Goal: Task Accomplishment & Management: Use online tool/utility

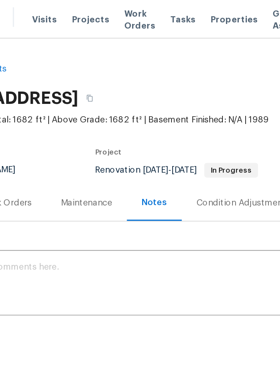
scroll to position [17, 0]
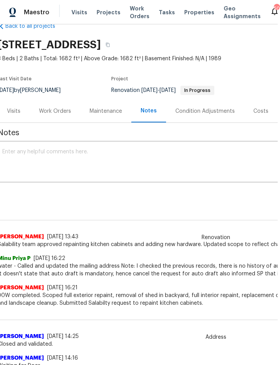
click at [110, 15] on span "Projects" at bounding box center [109, 12] width 24 height 8
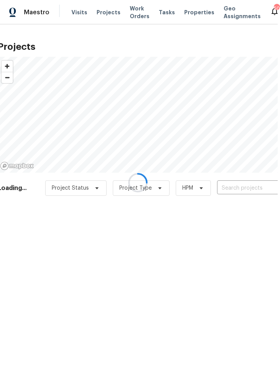
click at [243, 187] on div at bounding box center [138, 182] width 280 height 365
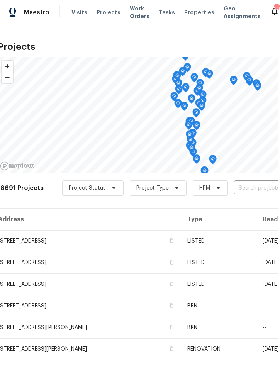
click at [254, 189] on input "text" at bounding box center [278, 188] width 88 height 12
type input "2005 vi"
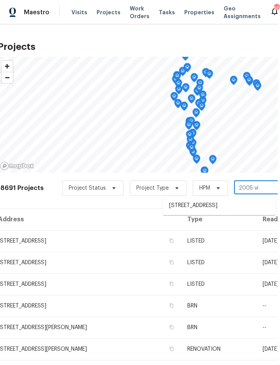
click at [223, 204] on li "2005 Via Napoli St, Plant City, FL 33566" at bounding box center [219, 205] width 112 height 13
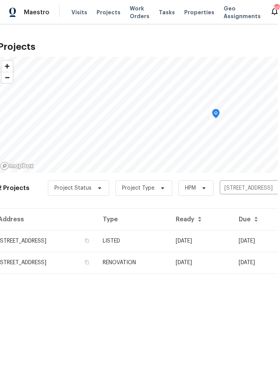
click at [169, 243] on td "LISTED" at bounding box center [133, 241] width 73 height 22
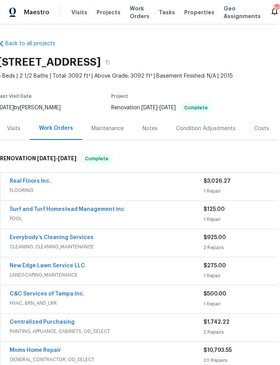
click at [159, 180] on div "Real Floors Inc." at bounding box center [107, 181] width 194 height 9
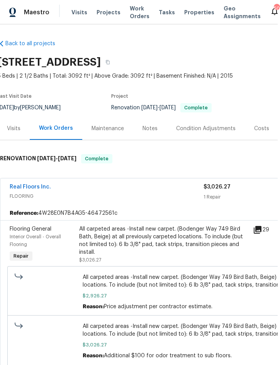
click at [172, 232] on div "All carpeted areas -Install new carpet. (Bodenger Way 749 Bird Bath, Beige) at …" at bounding box center [163, 240] width 169 height 31
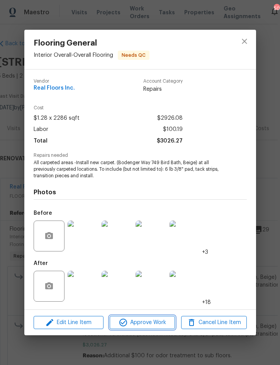
click at [152, 319] on span "Approve Work" at bounding box center [142, 323] width 61 height 10
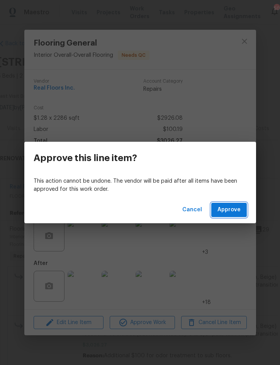
click at [237, 213] on span "Approve" at bounding box center [228, 210] width 23 height 10
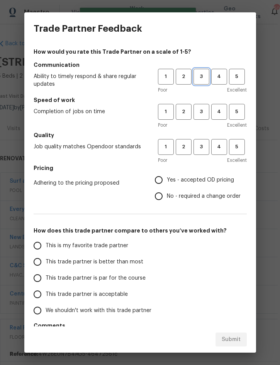
click at [205, 81] on button "3" at bounding box center [201, 77] width 16 height 16
click at [204, 112] on span "3" at bounding box center [201, 111] width 14 height 9
click at [205, 147] on span "3" at bounding box center [201, 146] width 14 height 9
click at [208, 181] on span "Yes - accepted OD pricing" at bounding box center [200, 180] width 67 height 8
click at [167, 181] on input "Yes - accepted OD pricing" at bounding box center [159, 180] width 16 height 16
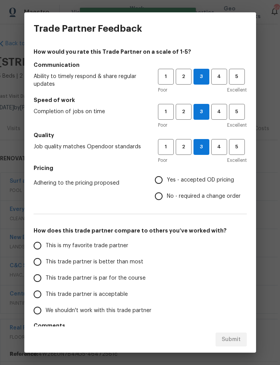
radio input "true"
click at [120, 267] on label "This trade partner is better than most" at bounding box center [90, 262] width 122 height 16
click at [46, 267] on input "This trade partner is better than most" at bounding box center [37, 262] width 16 height 16
click at [229, 338] on span "Submit" at bounding box center [231, 340] width 19 height 10
radio input "true"
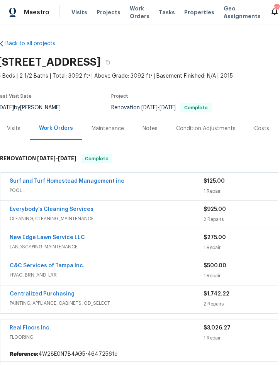
click at [113, 15] on span "Projects" at bounding box center [109, 12] width 24 height 8
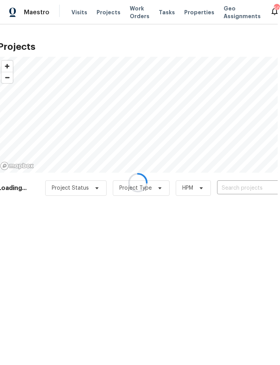
click at [238, 188] on div at bounding box center [138, 182] width 280 height 365
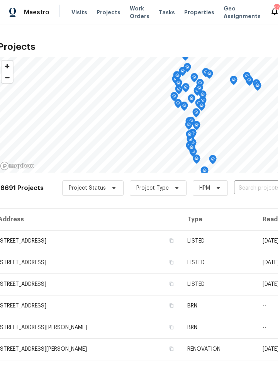
click at [255, 185] on input "text" at bounding box center [278, 188] width 88 height 12
type input "120 e"
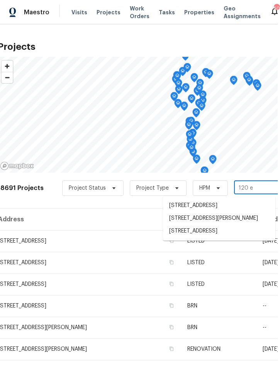
click at [218, 237] on li "120 E Poinsettia St, Lakeland, FL 33803" at bounding box center [219, 231] width 112 height 13
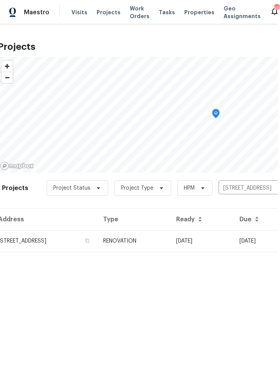
click at [170, 239] on td "RENOVATION" at bounding box center [133, 241] width 73 height 22
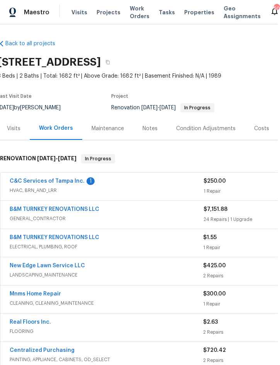
click at [60, 183] on link "C&C Services of Tampa Inc." at bounding box center [47, 180] width 75 height 5
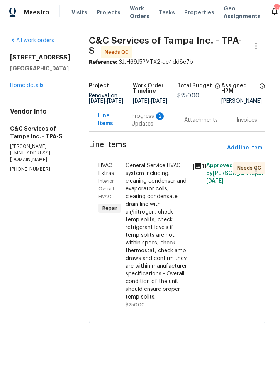
click at [161, 125] on div "Progress Updates 2" at bounding box center [149, 119] width 34 height 15
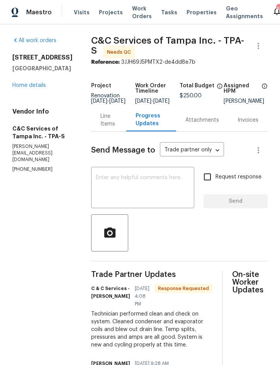
click at [117, 126] on div "Line Items" at bounding box center [108, 119] width 17 height 15
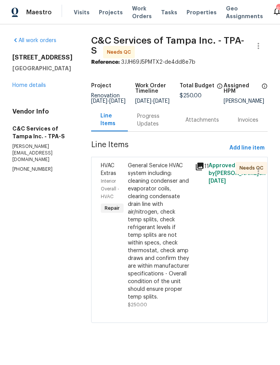
click at [158, 234] on div "General Service HVAC system including: cleaning condenser and evaporator coils,…" at bounding box center [159, 231] width 63 height 139
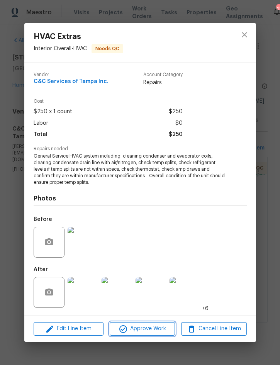
click at [151, 329] on span "Approve Work" at bounding box center [142, 329] width 61 height 10
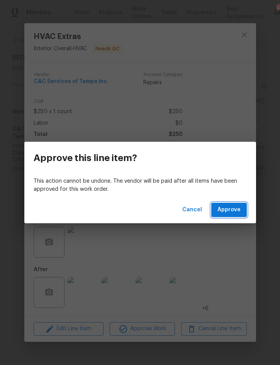
click at [224, 210] on span "Approve" at bounding box center [228, 210] width 23 height 10
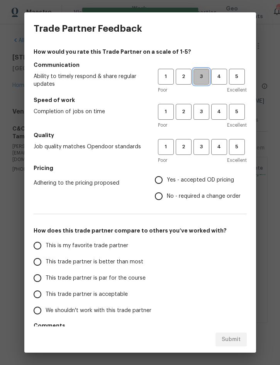
click at [204, 75] on span "3" at bounding box center [201, 76] width 14 height 9
click at [203, 112] on span "3" at bounding box center [201, 111] width 14 height 9
click at [205, 151] on span "3" at bounding box center [201, 146] width 14 height 9
click at [204, 179] on span "Yes - accepted OD pricing" at bounding box center [200, 180] width 67 height 8
click at [167, 179] on input "Yes - accepted OD pricing" at bounding box center [159, 180] width 16 height 16
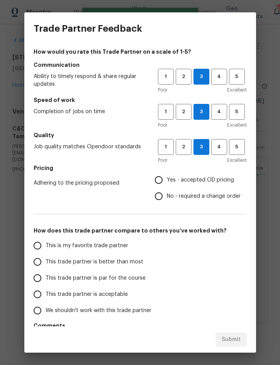
radio input "true"
click at [127, 265] on span "This trade partner is better than most" at bounding box center [95, 262] width 98 height 8
click at [46, 265] on input "This trade partner is better than most" at bounding box center [37, 262] width 16 height 16
click at [232, 340] on span "Submit" at bounding box center [231, 340] width 19 height 10
radio input "true"
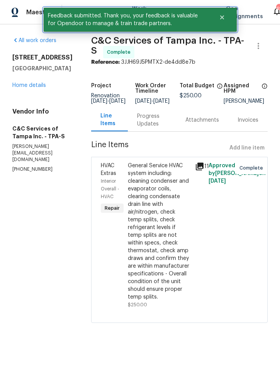
click at [222, 14] on button "Close" at bounding box center [221, 17] width 25 height 15
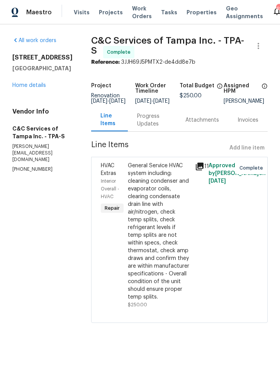
click at [111, 13] on span "Projects" at bounding box center [111, 12] width 24 height 8
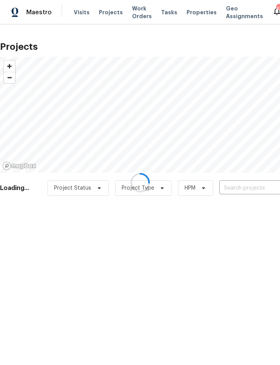
click at [244, 183] on div at bounding box center [140, 182] width 280 height 365
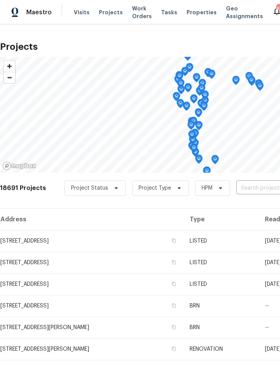
click at [254, 188] on input "text" at bounding box center [280, 188] width 88 height 12
type input "6585 cre"
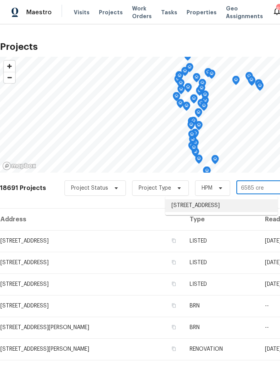
click at [213, 210] on li "6585 Crews Vue Loop, Lakeland, FL 33813" at bounding box center [221, 205] width 112 height 13
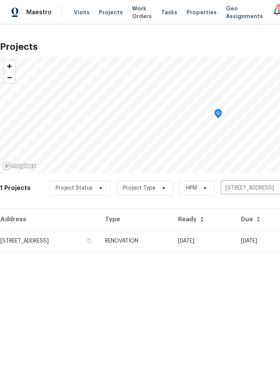
click at [172, 240] on td "RENOVATION" at bounding box center [135, 241] width 73 height 22
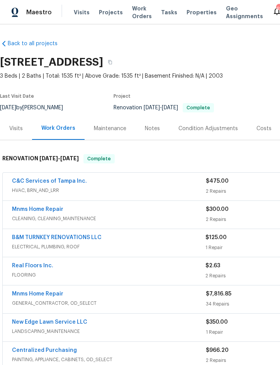
click at [68, 183] on link "C&C Services of Tampa Inc." at bounding box center [49, 180] width 75 height 5
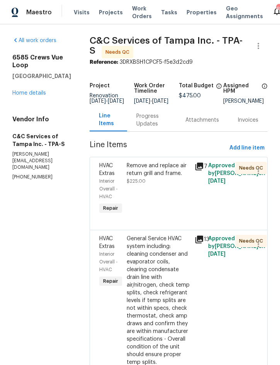
click at [167, 177] on div "Remove and replace air return grill and frame." at bounding box center [158, 169] width 63 height 15
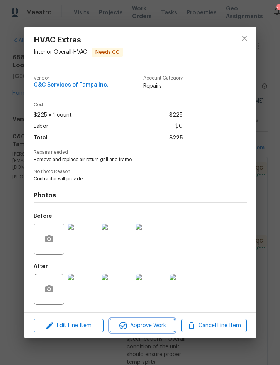
click at [143, 325] on span "Approve Work" at bounding box center [142, 326] width 61 height 10
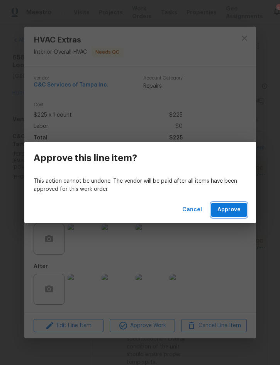
click at [234, 210] on span "Approve" at bounding box center [228, 210] width 23 height 10
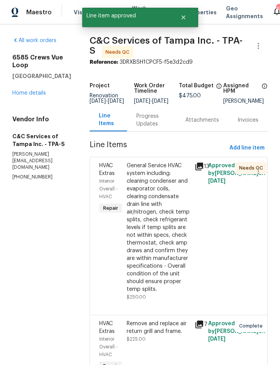
click at [154, 239] on div "General Service HVAC system including: cleaning condenser and evaporator coils,…" at bounding box center [158, 227] width 63 height 131
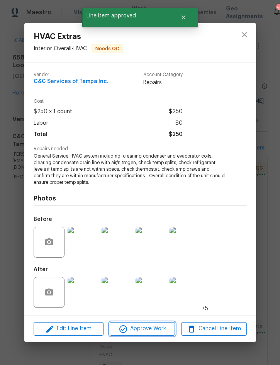
click at [150, 325] on span "Approve Work" at bounding box center [142, 329] width 61 height 10
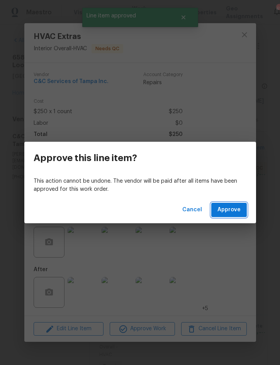
click at [232, 214] on span "Approve" at bounding box center [228, 210] width 23 height 10
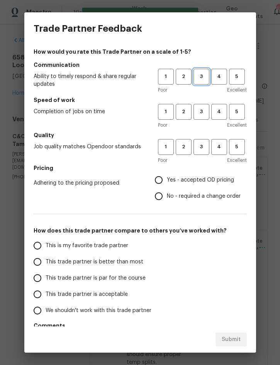
click at [198, 76] on span "3" at bounding box center [201, 76] width 14 height 9
click at [201, 113] on span "3" at bounding box center [201, 111] width 14 height 9
click at [201, 150] on span "3" at bounding box center [201, 146] width 14 height 9
click at [203, 180] on span "Yes - accepted OD pricing" at bounding box center [200, 180] width 67 height 8
click at [167, 180] on input "Yes - accepted OD pricing" at bounding box center [159, 180] width 16 height 16
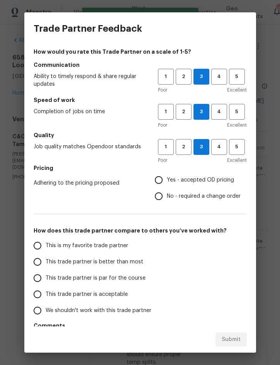
radio input "true"
click at [126, 260] on span "This trade partner is better than most" at bounding box center [95, 262] width 98 height 8
click at [46, 260] on input "This trade partner is better than most" at bounding box center [37, 262] width 16 height 16
click at [238, 337] on span "Submit" at bounding box center [231, 340] width 19 height 10
radio input "true"
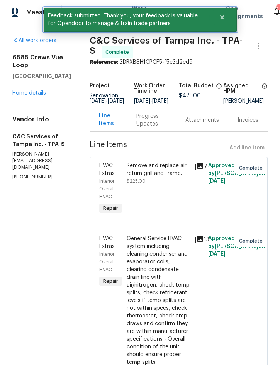
click at [221, 17] on icon "Close" at bounding box center [222, 17] width 4 height 4
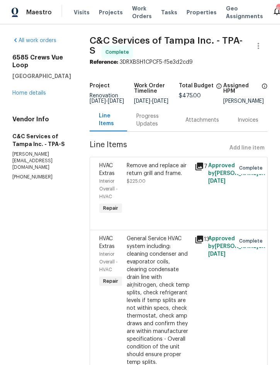
click at [104, 12] on span "Projects" at bounding box center [111, 12] width 24 height 8
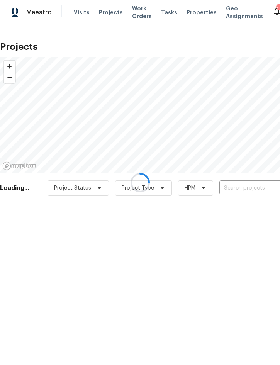
click at [246, 188] on div at bounding box center [140, 182] width 280 height 365
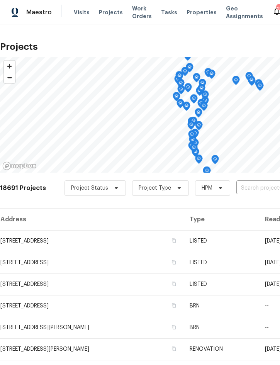
click at [254, 188] on input "text" at bounding box center [280, 188] width 88 height 12
type input "5796"
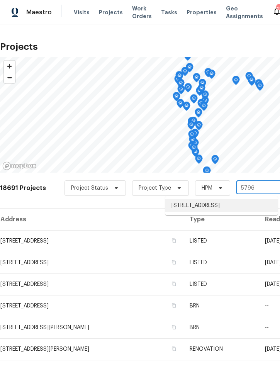
click at [208, 206] on li "5796 Lakeside Landings Blvd, Winter Haven, FL 33881" at bounding box center [221, 205] width 112 height 13
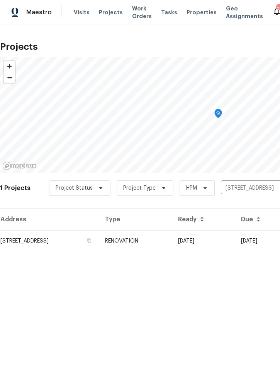
click at [172, 238] on td "RENOVATION" at bounding box center [135, 241] width 73 height 22
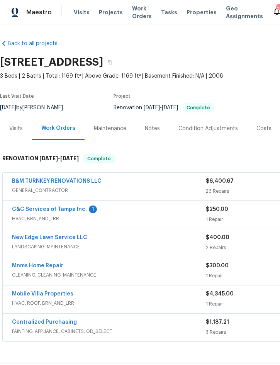
click at [137, 186] on div "B&M TURNKEY RENOVATIONS LLC" at bounding box center [109, 181] width 194 height 9
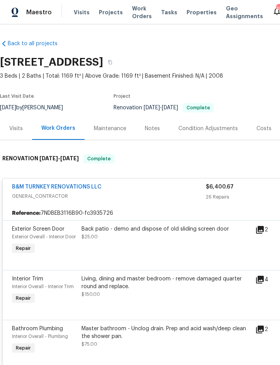
click at [163, 240] on div "Back patio - demo and dispose of old sliding screen door $25.00" at bounding box center [165, 232] width 169 height 15
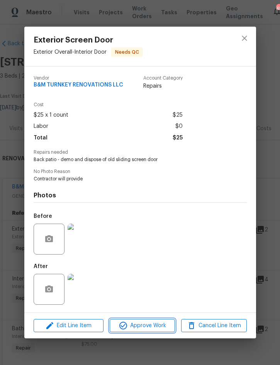
click at [153, 322] on button "Approve Work" at bounding box center [142, 326] width 65 height 14
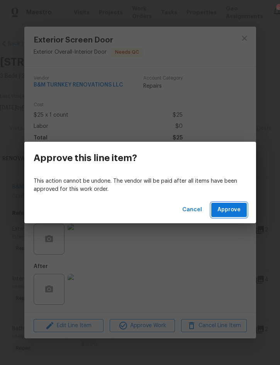
click at [231, 210] on span "Approve" at bounding box center [228, 210] width 23 height 10
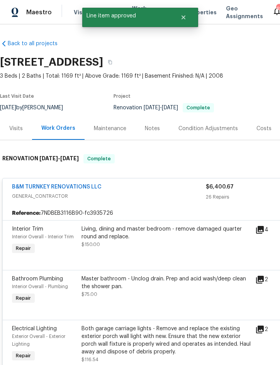
click at [154, 240] on div "Living, dining and master bedroom - remove damaged quarter round and replace." at bounding box center [165, 232] width 169 height 15
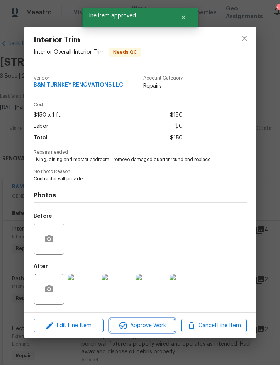
click at [149, 323] on span "Approve Work" at bounding box center [142, 326] width 61 height 10
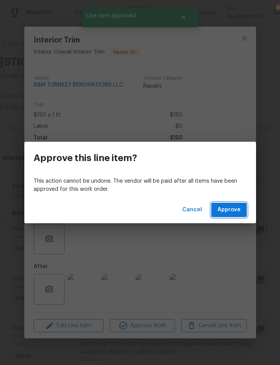
click at [230, 211] on span "Approve" at bounding box center [228, 210] width 23 height 10
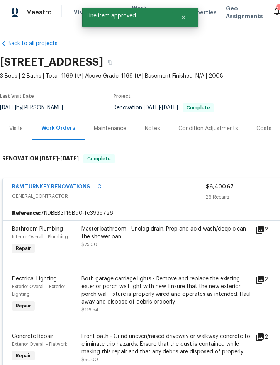
click at [149, 240] on div "Master bathroom - Unclog drain. Prep and acid wash/deep clean the shower pan." at bounding box center [165, 232] width 169 height 15
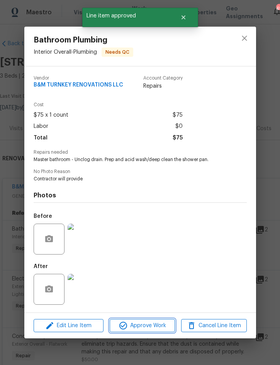
click at [149, 323] on span "Approve Work" at bounding box center [142, 326] width 61 height 10
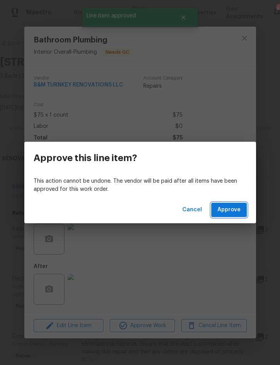
click at [229, 210] on span "Approve" at bounding box center [228, 210] width 23 height 10
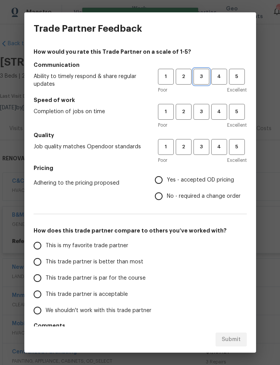
click at [199, 73] on span "3" at bounding box center [201, 76] width 14 height 9
click at [197, 109] on span "3" at bounding box center [201, 111] width 14 height 9
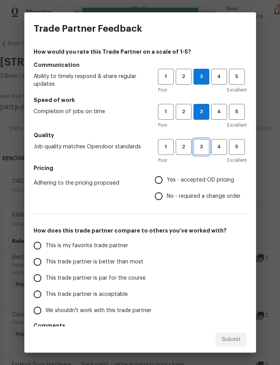
click at [200, 147] on span "3" at bounding box center [201, 146] width 14 height 9
click at [202, 180] on span "Yes - accepted OD pricing" at bounding box center [200, 180] width 67 height 8
click at [167, 180] on input "Yes - accepted OD pricing" at bounding box center [159, 180] width 16 height 16
radio input "true"
click at [129, 260] on span "This trade partner is better than most" at bounding box center [95, 262] width 98 height 8
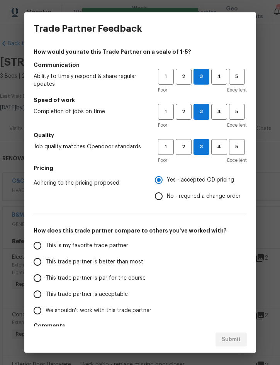
click at [46, 260] on input "This trade partner is better than most" at bounding box center [37, 262] width 16 height 16
click at [235, 337] on span "Submit" at bounding box center [231, 340] width 19 height 10
radio input "true"
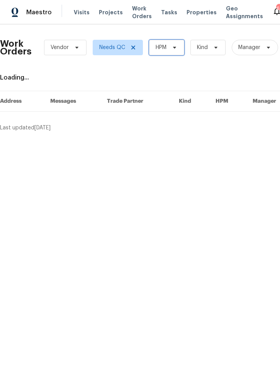
click at [169, 46] on span "HPM" at bounding box center [166, 47] width 35 height 15
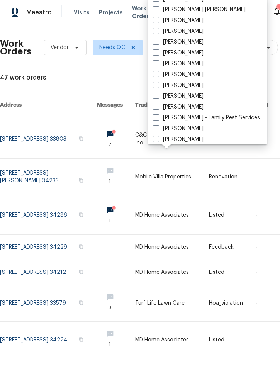
scroll to position [73, 0]
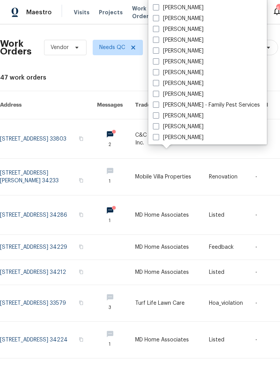
click at [191, 96] on label "[PERSON_NAME]" at bounding box center [178, 94] width 51 height 8
click at [158, 95] on input "[PERSON_NAME]" at bounding box center [155, 92] width 5 height 5
checkbox input "true"
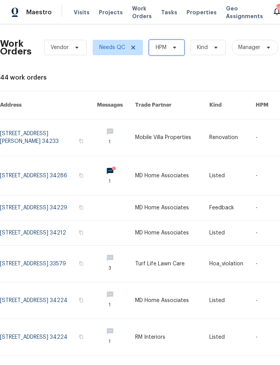
click at [164, 46] on span "HPM" at bounding box center [161, 48] width 11 height 8
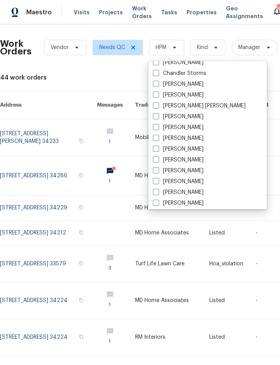
scroll to position [65, 0]
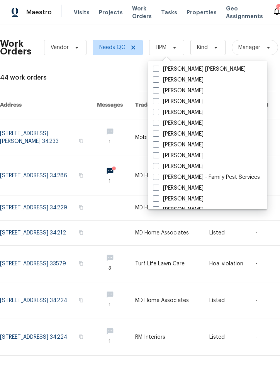
click at [193, 166] on label "[PERSON_NAME]" at bounding box center [178, 167] width 51 height 8
click at [158, 166] on input "[PERSON_NAME]" at bounding box center [155, 165] width 5 height 5
checkbox input "true"
